Goal: Information Seeking & Learning: Learn about a topic

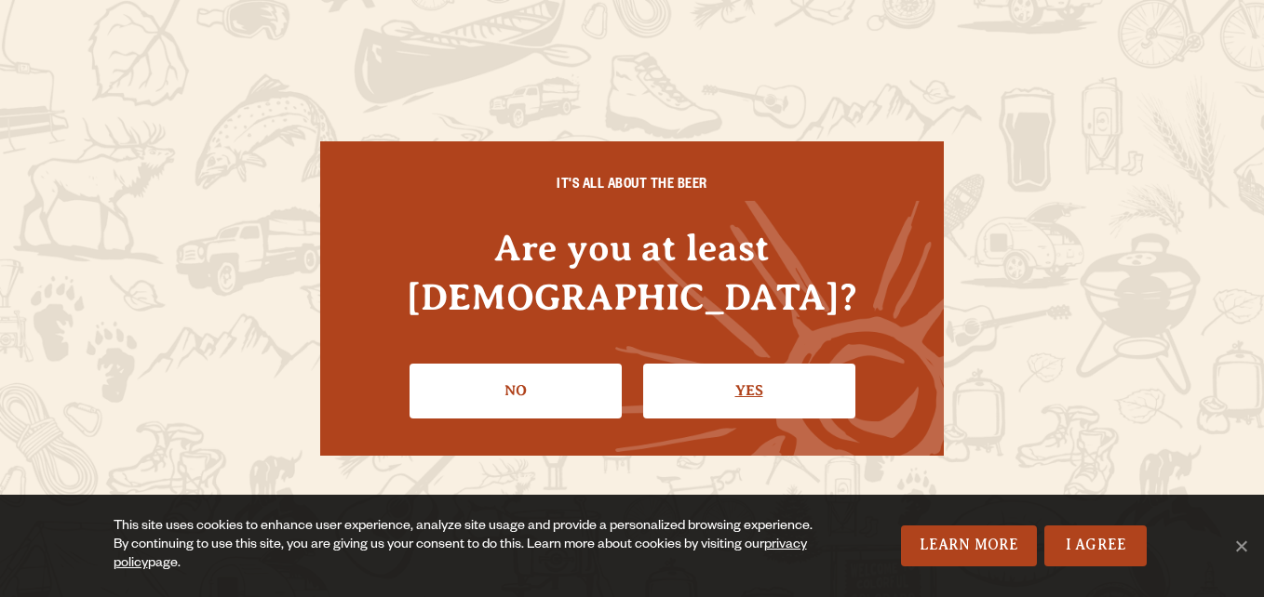
click at [699, 368] on link "Yes" at bounding box center [749, 391] width 212 height 54
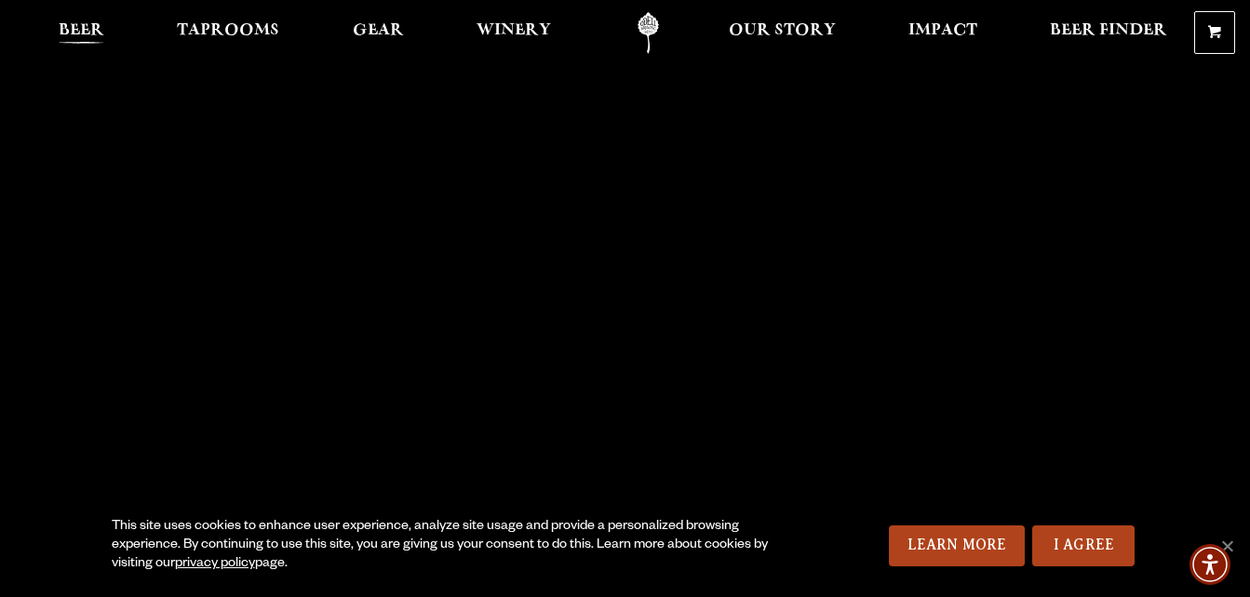
click at [92, 17] on link "Beer" at bounding box center [82, 33] width 70 height 42
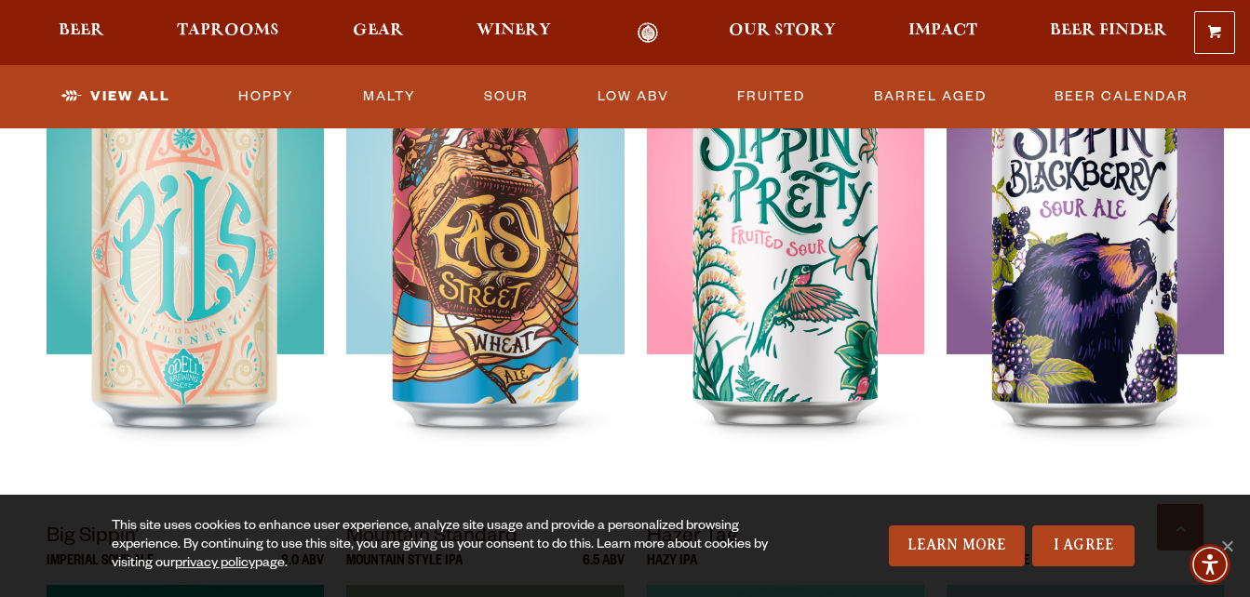
scroll to position [1505, 0]
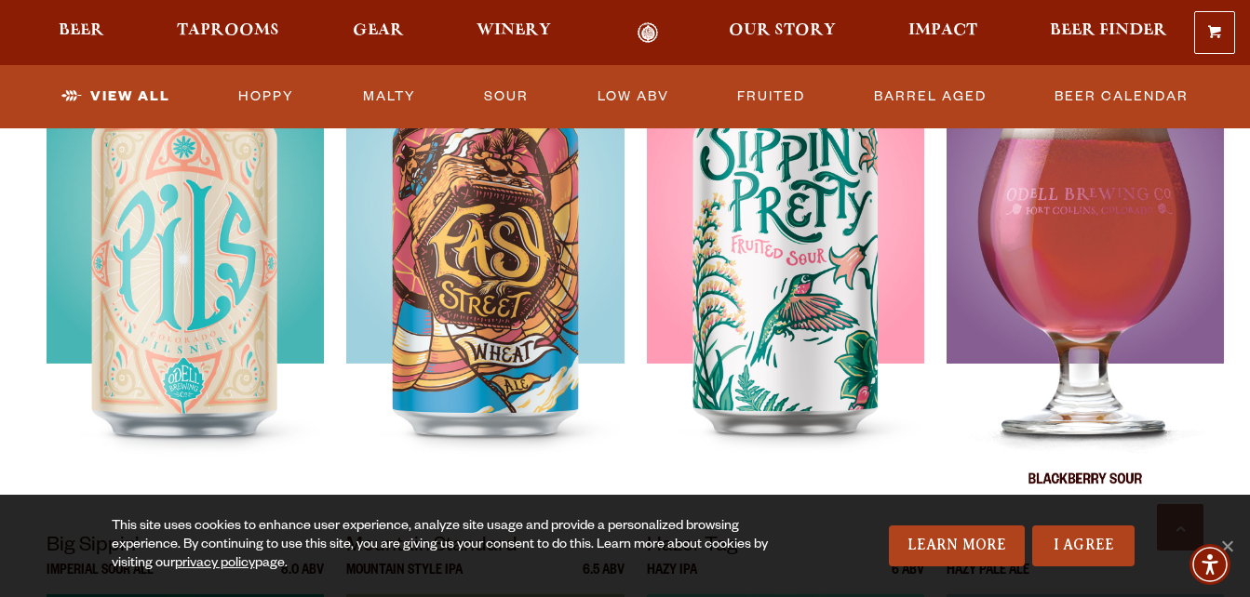
click at [1147, 247] on div at bounding box center [1084, 276] width 277 height 465
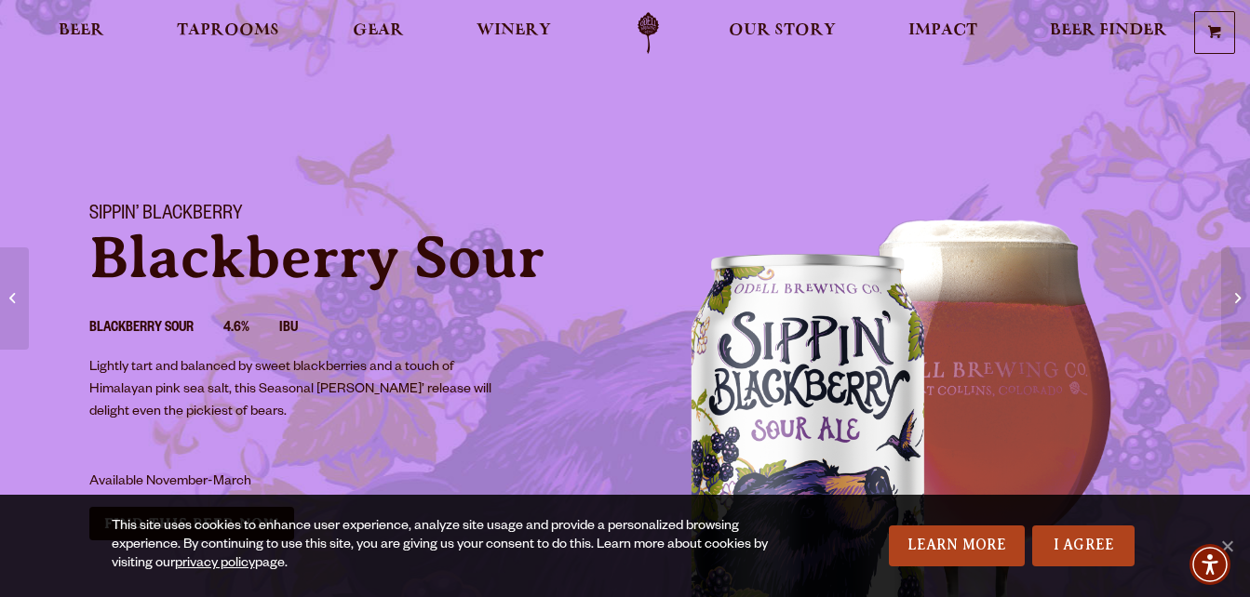
click at [202, 415] on span "Lightly tart and balanced by sweet blackberries and a touch of Himalayan pink s…" at bounding box center [290, 391] width 402 height 60
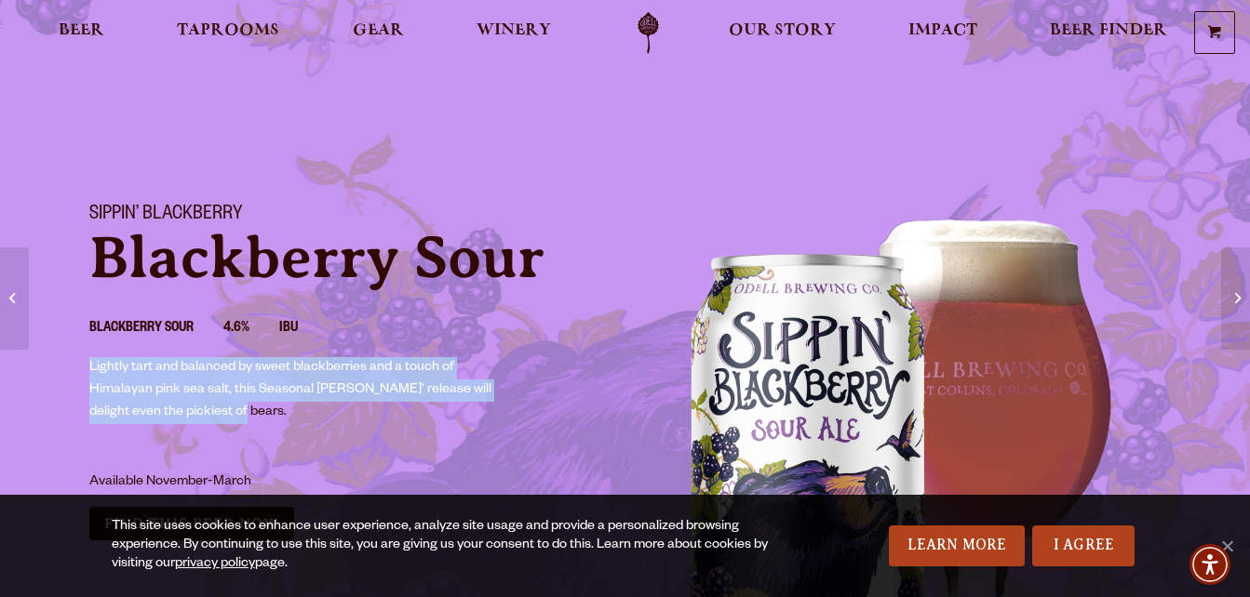
drag, startPoint x: 209, startPoint y: 414, endPoint x: 89, endPoint y: 372, distance: 127.1
click at [89, 372] on span "Lightly tart and balanced by sweet blackberries and a touch of Himalayan pink s…" at bounding box center [290, 391] width 402 height 60
copy span "Lightly tart and balanced by sweet blackberries and a touch of Himalayan pink s…"
